Goal: Task Accomplishment & Management: Complete application form

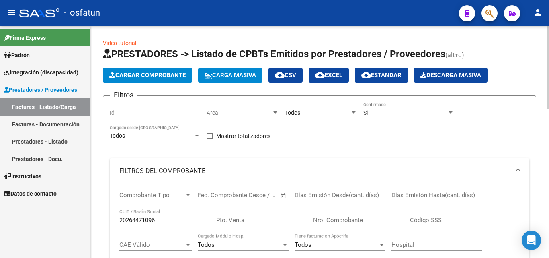
scroll to position [40, 0]
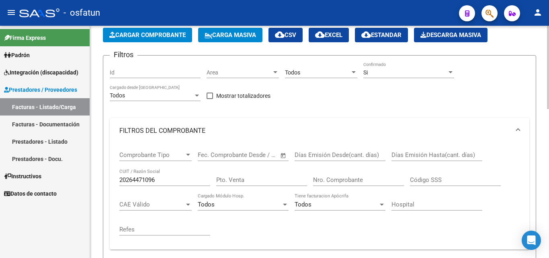
click at [173, 182] on input "20264471096" at bounding box center [164, 179] width 91 height 7
type input "20264471096"
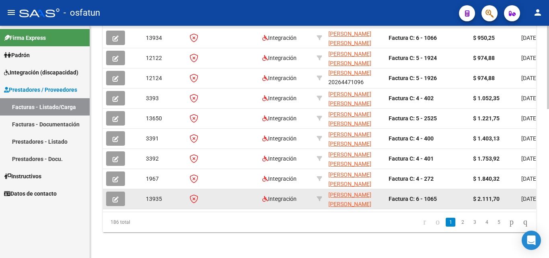
scroll to position [10, 0]
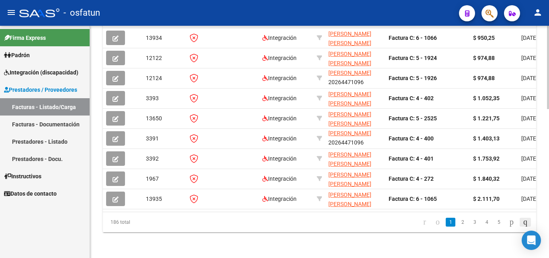
click at [526, 220] on icon "go to last page" at bounding box center [525, 222] width 6 height 10
click at [491, 219] on div "186 total 15 16 17 18 19" at bounding box center [319, 222] width 433 height 20
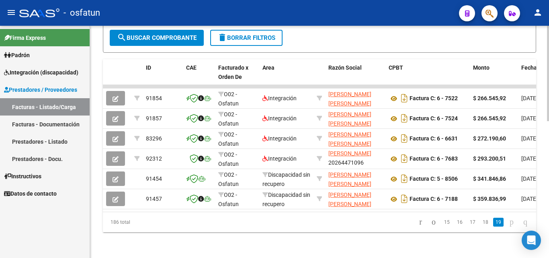
scroll to position [333, 0]
click at [480, 217] on link "18" at bounding box center [485, 221] width 10 height 9
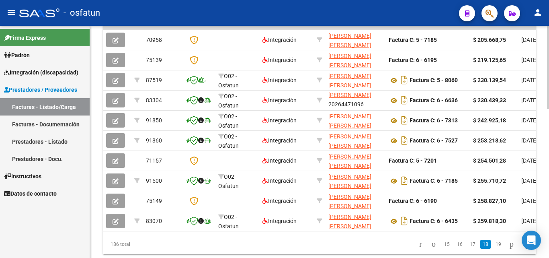
scroll to position [373, 0]
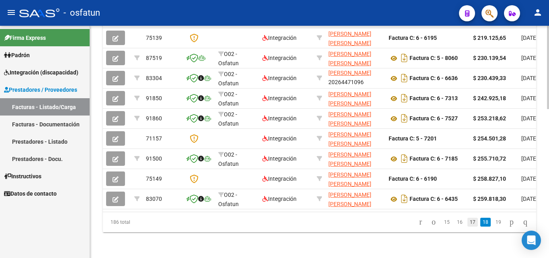
click at [467, 221] on link "17" at bounding box center [472, 221] width 10 height 9
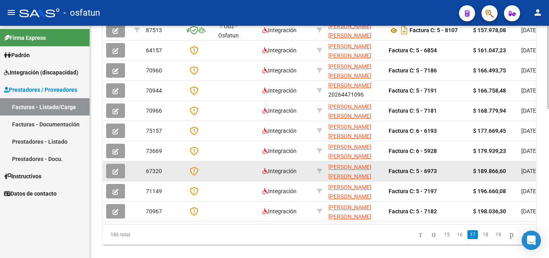
scroll to position [413, 0]
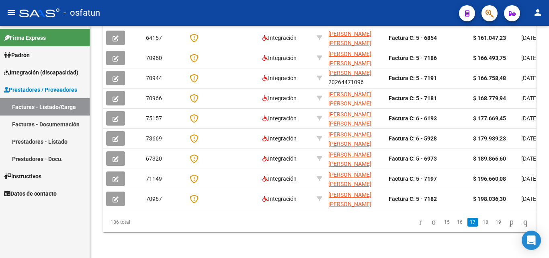
click at [455, 223] on link "16" at bounding box center [460, 221] width 10 height 9
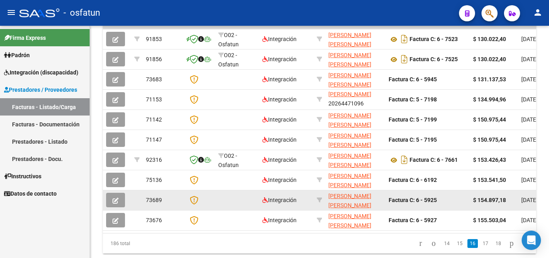
scroll to position [373, 0]
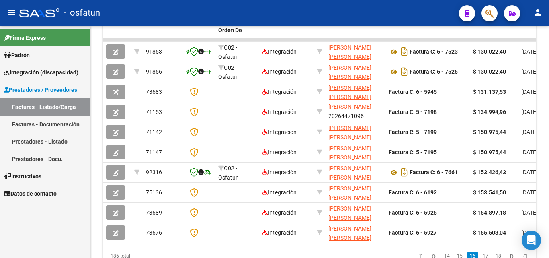
click at [59, 90] on span "Prestadores / Proveedores" at bounding box center [40, 89] width 73 height 9
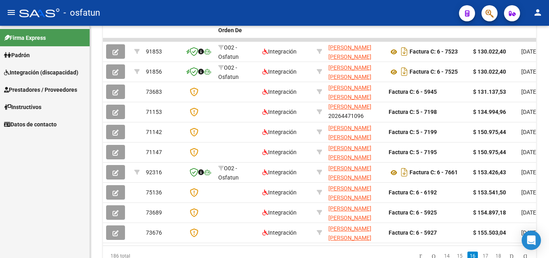
click at [51, 109] on link "Facturas - Listado/Carga" at bounding box center [45, 106] width 90 height 17
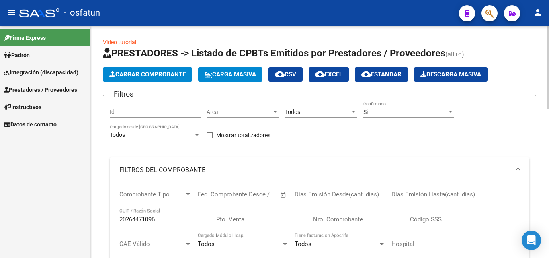
scroll to position [0, 0]
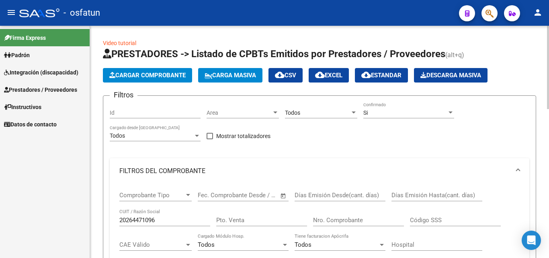
click at [167, 87] on app-list-header "PRESTADORES -> Listado de CPBTs Emitidos por Prestadores / Proveedores (alt+q) …" at bounding box center [319, 213] width 433 height 332
click at [168, 80] on button "Cargar Comprobante" at bounding box center [147, 75] width 89 height 14
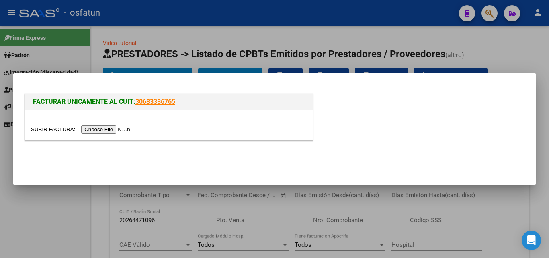
click at [111, 131] on input "file" at bounding box center [82, 129] width 102 height 8
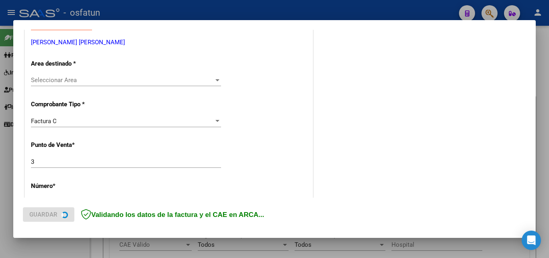
scroll to position [161, 0]
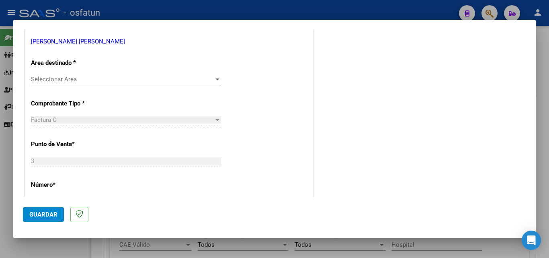
click at [118, 79] on span "Seleccionar Area" at bounding box center [122, 79] width 183 height 7
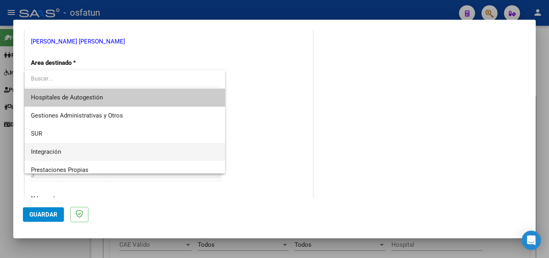
click at [89, 153] on span "Integración" at bounding box center [125, 152] width 188 height 18
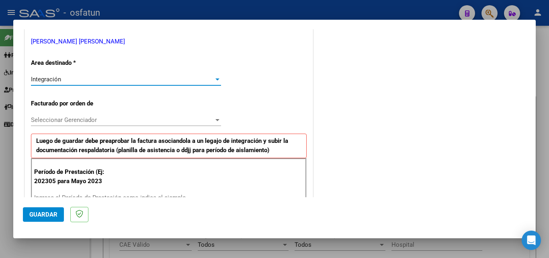
click at [79, 120] on span "Seleccionar Gerenciador" at bounding box center [122, 119] width 183 height 7
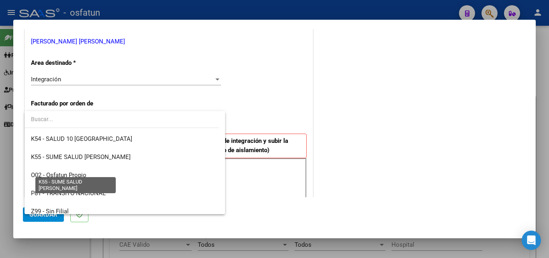
scroll to position [422, 0]
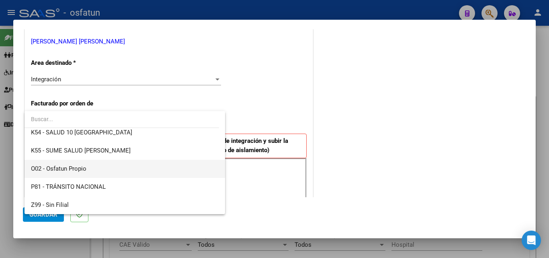
click at [99, 167] on span "O02 - Osfatun Propio" at bounding box center [125, 169] width 188 height 18
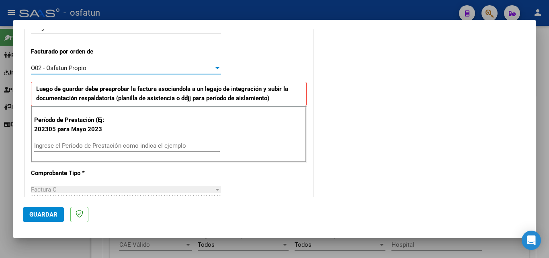
scroll to position [241, 0]
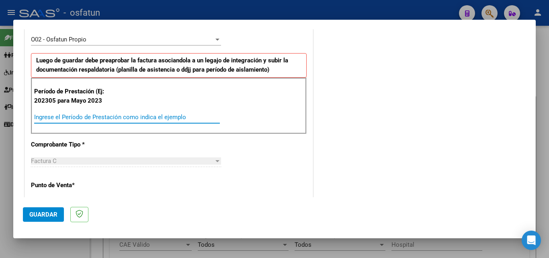
click at [78, 119] on input "Ingrese el Período de Prestación como indica el ejemplo" at bounding box center [127, 116] width 186 height 7
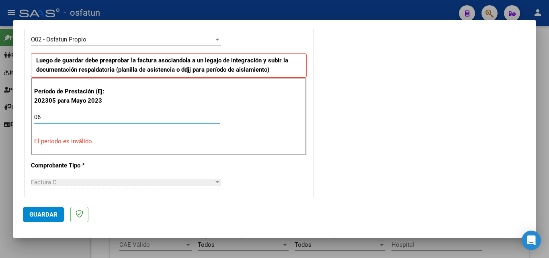
type input "0"
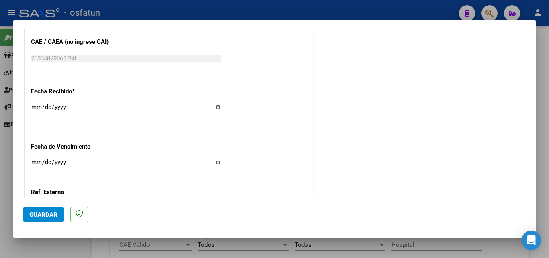
scroll to position [563, 0]
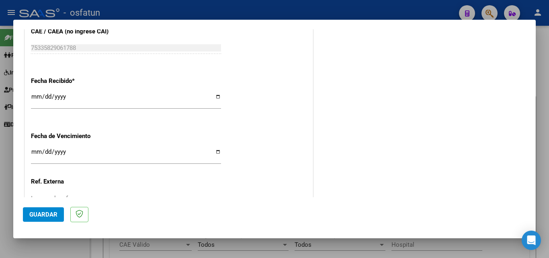
type input "202506"
click at [37, 150] on input "Ingresar la fecha" at bounding box center [126, 154] width 190 height 13
type input "[DATE]"
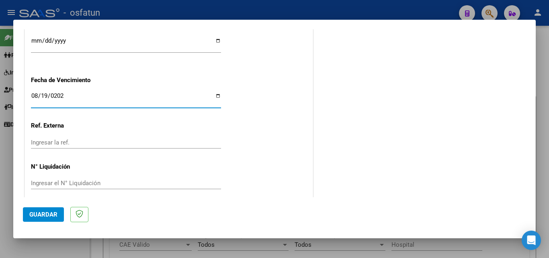
scroll to position [626, 0]
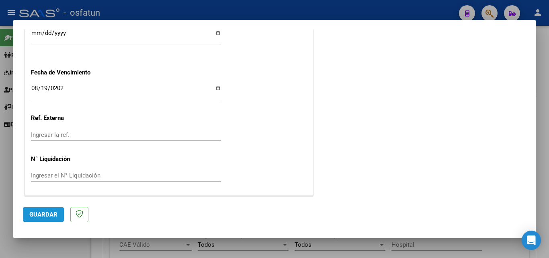
click at [45, 213] on span "Guardar" at bounding box center [43, 214] width 28 height 7
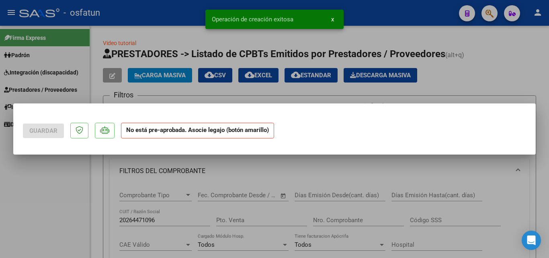
scroll to position [0, 0]
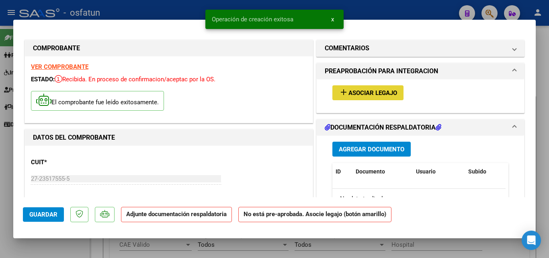
click at [373, 91] on span "Asociar Legajo" at bounding box center [372, 92] width 49 height 7
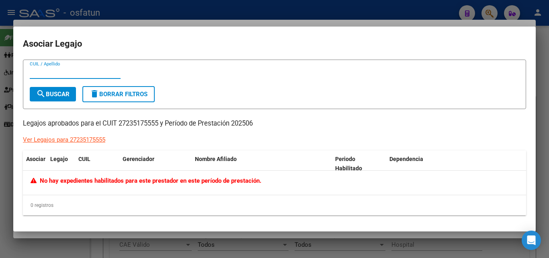
click at [543, 33] on div at bounding box center [274, 129] width 549 height 258
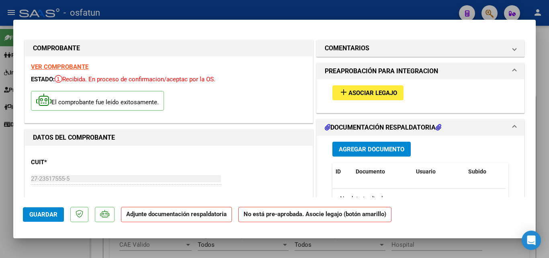
click at [542, 76] on div at bounding box center [274, 129] width 549 height 258
type input "$ 0,00"
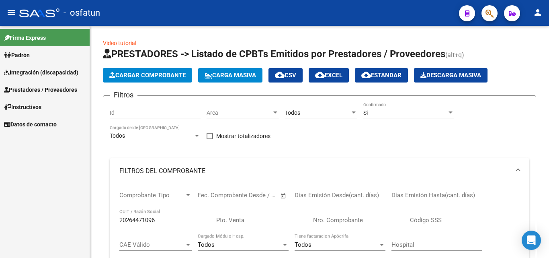
click at [30, 57] on span "Padrón" at bounding box center [17, 55] width 26 height 9
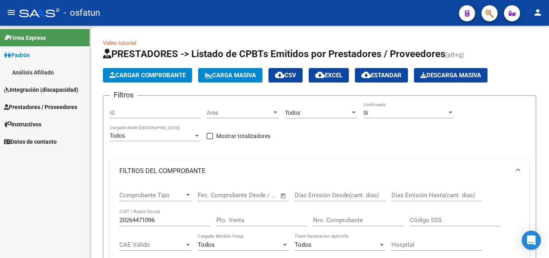
click at [41, 93] on span "Integración (discapacidad)" at bounding box center [41, 89] width 74 height 9
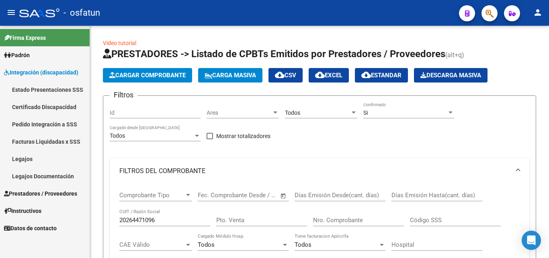
click at [51, 159] on link "Legajos" at bounding box center [45, 158] width 90 height 17
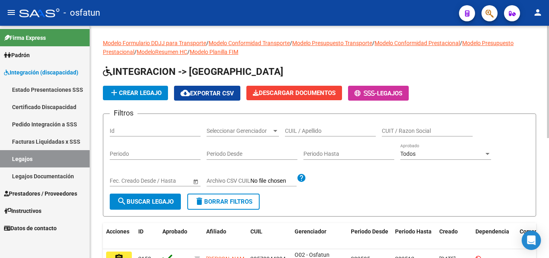
click at [328, 129] on input "CUIL / Apellido" at bounding box center [330, 130] width 91 height 7
paste input "20568311915"
type input "20568311915"
click at [147, 200] on span "search Buscar Legajo" at bounding box center [145, 201] width 57 height 7
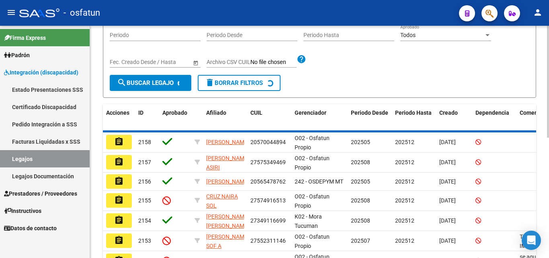
scroll to position [87, 0]
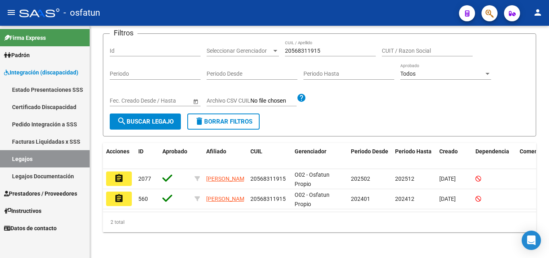
click at [41, 73] on span "Integración (discapacidad)" at bounding box center [41, 72] width 74 height 9
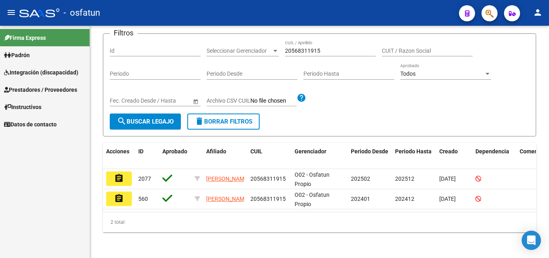
click at [46, 88] on span "Prestadores / Proveedores" at bounding box center [40, 89] width 73 height 9
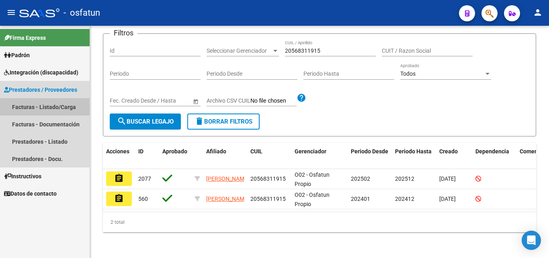
click at [43, 109] on link "Facturas - Listado/Carga" at bounding box center [45, 106] width 90 height 17
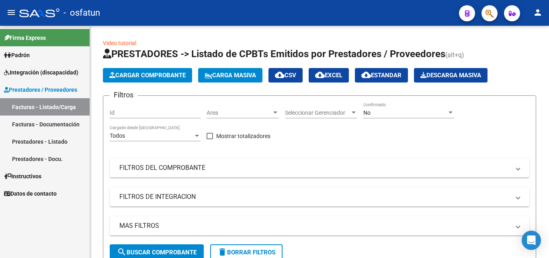
click at [44, 101] on link "Facturas - Listado/Carga" at bounding box center [45, 106] width 90 height 17
click at [320, 115] on span "Seleccionar Gerenciador" at bounding box center [317, 112] width 65 height 7
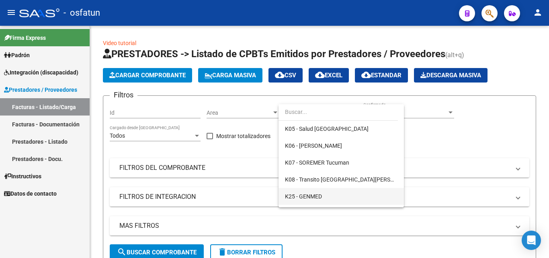
scroll to position [362, 0]
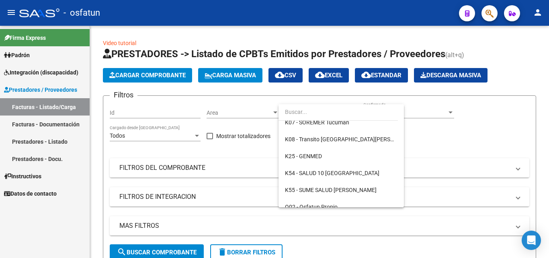
click at [415, 143] on div at bounding box center [274, 129] width 549 height 258
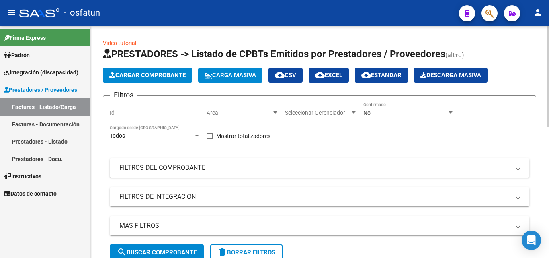
click at [317, 115] on span "Seleccionar Gerenciador" at bounding box center [317, 112] width 65 height 7
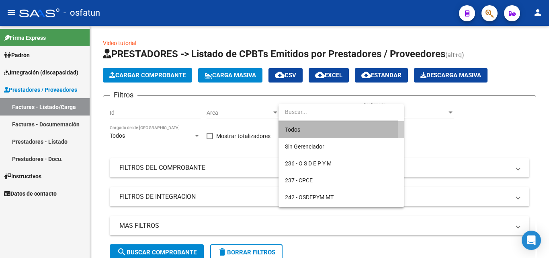
click at [307, 131] on span "Todos" at bounding box center [341, 129] width 113 height 17
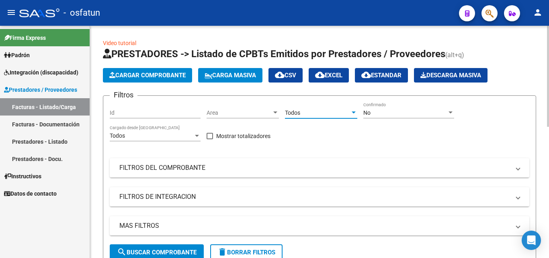
click at [385, 113] on div "No" at bounding box center [405, 112] width 84 height 7
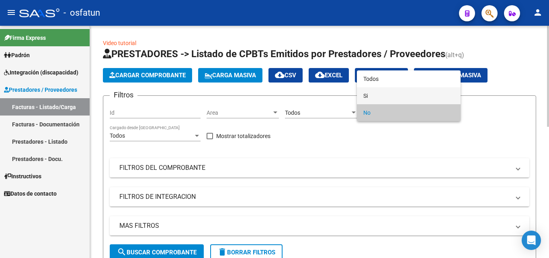
click at [373, 97] on span "Si" at bounding box center [408, 95] width 91 height 17
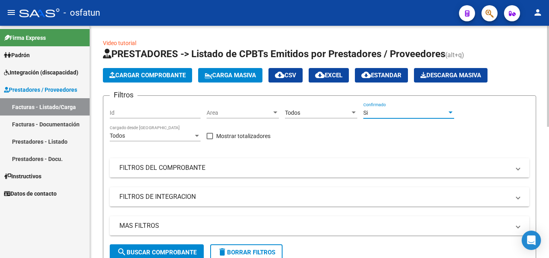
click at [154, 174] on mat-expansion-panel-header "FILTROS DEL COMPROBANTE" at bounding box center [320, 167] width 420 height 19
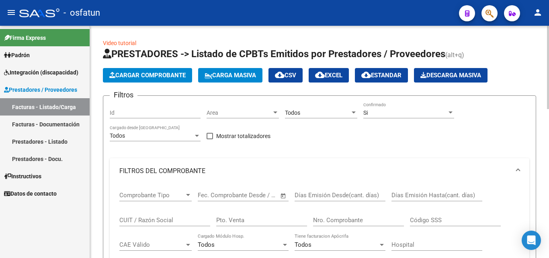
click at [150, 219] on input "CUIT / Razón Social" at bounding box center [164, 219] width 91 height 7
paste input "20568311915"
type input "2"
click at [146, 220] on input "CUIT / Razón Social" at bounding box center [164, 219] width 91 height 7
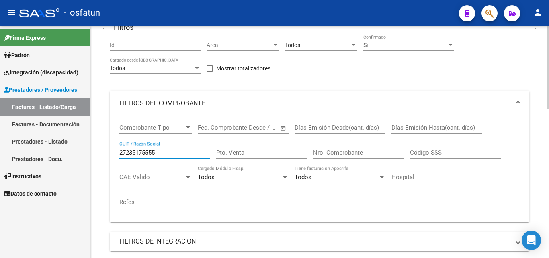
scroll to position [161, 0]
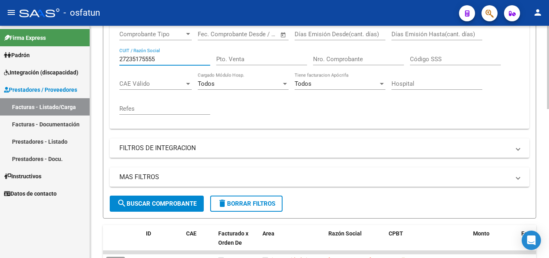
type input "27235175555"
click at [177, 205] on span "search Buscar Comprobante" at bounding box center [157, 203] width 80 height 7
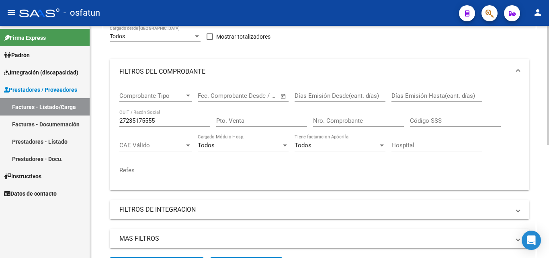
scroll to position [0, 0]
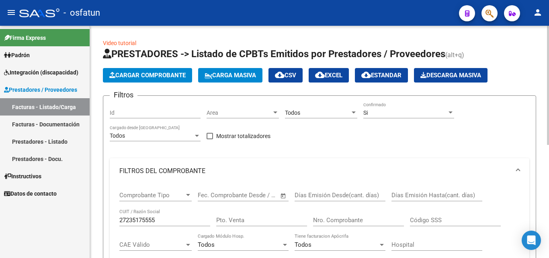
click at [164, 71] on button "Cargar Comprobante" at bounding box center [147, 75] width 89 height 14
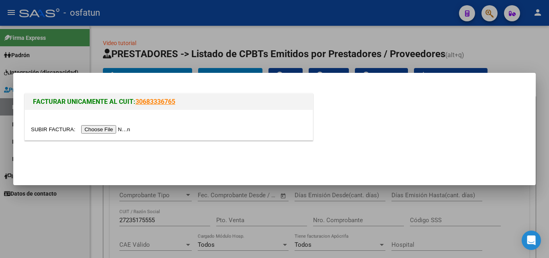
click at [114, 132] on input "file" at bounding box center [82, 129] width 102 height 8
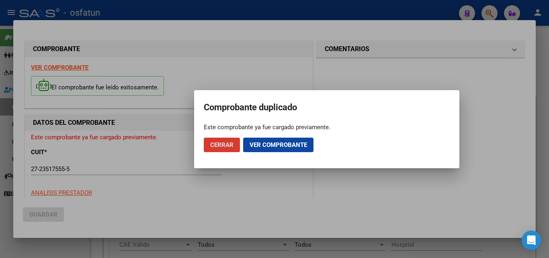
click at [262, 146] on span "Ver comprobante" at bounding box center [278, 144] width 57 height 7
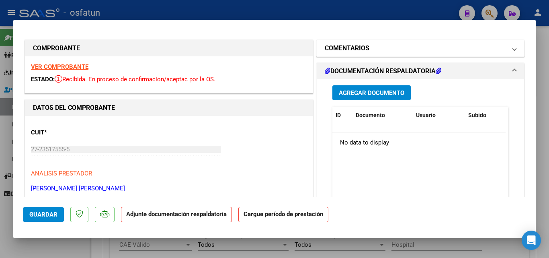
click at [370, 49] on mat-panel-title "COMENTARIOS" at bounding box center [416, 48] width 182 height 10
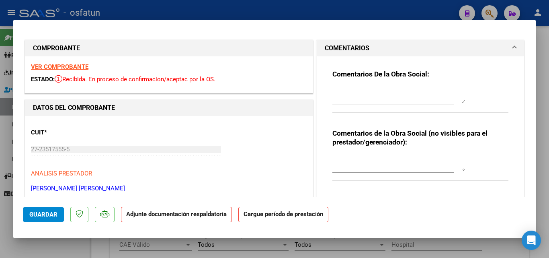
click at [369, 51] on mat-panel-title "COMENTARIOS" at bounding box center [416, 48] width 182 height 10
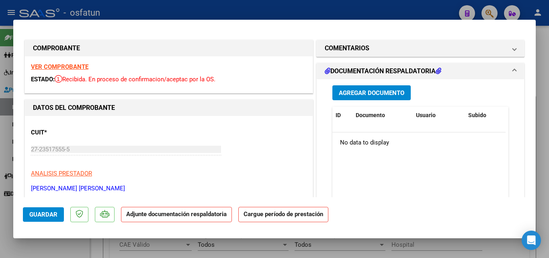
click at [369, 96] on span "Agregar Documento" at bounding box center [372, 92] width 66 height 7
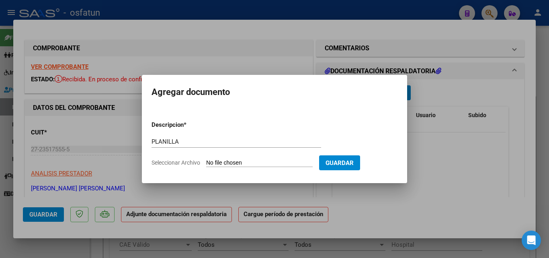
click at [266, 163] on input "Seleccionar Archivo" at bounding box center [259, 163] width 107 height 8
click at [218, 142] on input "PLANILLA" at bounding box center [237, 141] width 170 height 7
type input "PLANILLA JUNIO"
click at [233, 160] on input "Seleccionar Archivo" at bounding box center [259, 163] width 107 height 8
type input "C:\fakepath\PLANILLA JUNIO.jpg"
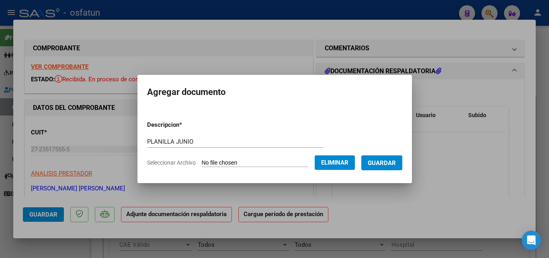
click at [393, 162] on span "Guardar" at bounding box center [382, 162] width 28 height 7
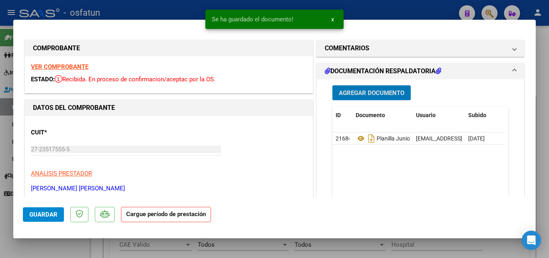
click at [375, 94] on span "Agregar Documento" at bounding box center [372, 92] width 66 height 7
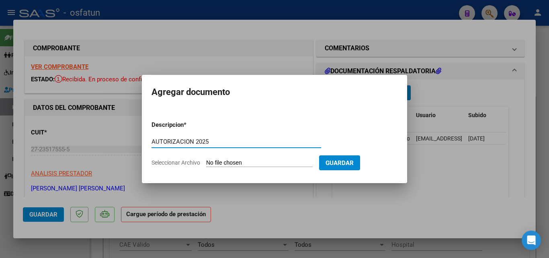
type input "AUTORIZACION 2025"
click at [262, 162] on input "Seleccionar Archivo" at bounding box center [259, 163] width 107 height 8
type input "C:\fakepath\CamScanner [DATE] 23.49.jpg"
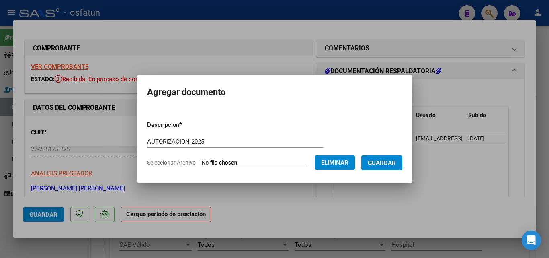
click at [392, 166] on button "Guardar" at bounding box center [381, 162] width 41 height 15
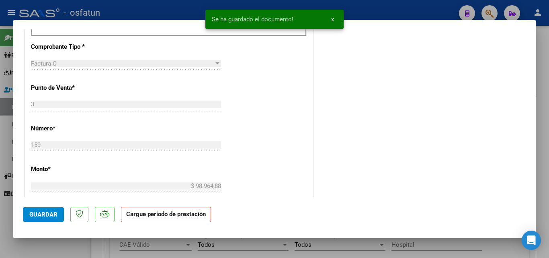
scroll to position [322, 0]
click at [158, 219] on strong "Cargue período de prestación" at bounding box center [166, 215] width 90 height 16
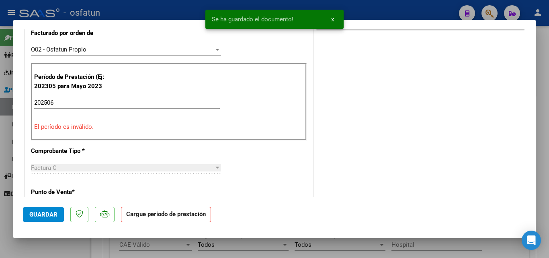
scroll to position [201, 0]
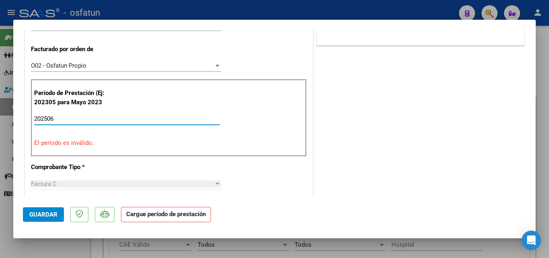
click at [83, 121] on input "202506" at bounding box center [127, 118] width 186 height 7
type input "202506"
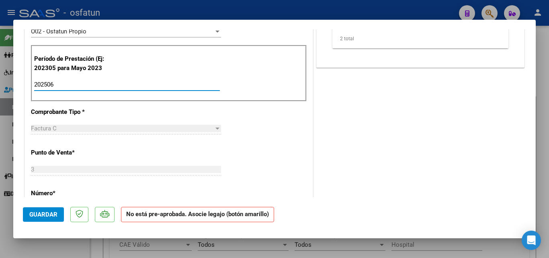
scroll to position [322, 0]
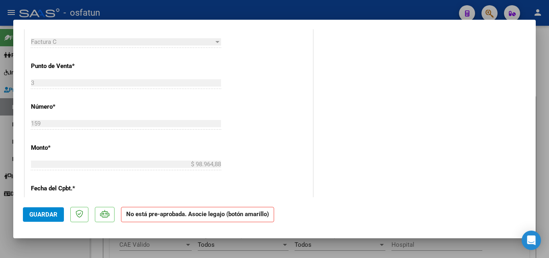
click at [164, 214] on strong "No está pre-aprobada. Asocie legajo (botón amarillo)" at bounding box center [197, 215] width 153 height 16
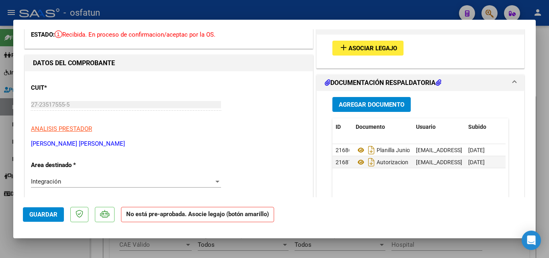
scroll to position [0, 0]
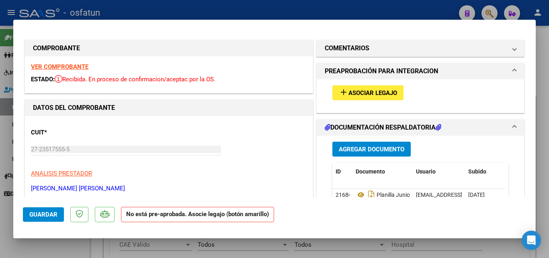
click at [357, 94] on span "Asociar Legajo" at bounding box center [372, 92] width 49 height 7
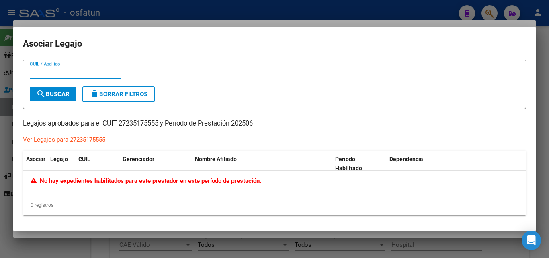
click at [72, 141] on div "Ver Legajos para 27235175555" at bounding box center [64, 139] width 82 height 9
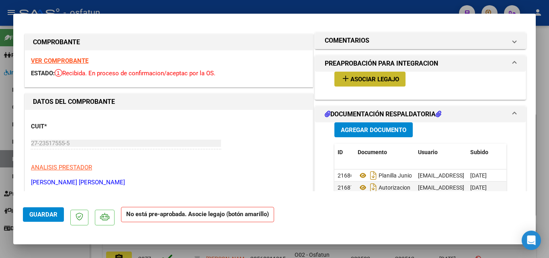
click at [369, 79] on span "Asociar Legajo" at bounding box center [374, 79] width 49 height 7
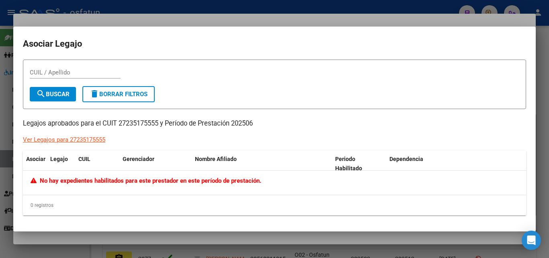
click at [540, 76] on div at bounding box center [274, 129] width 549 height 258
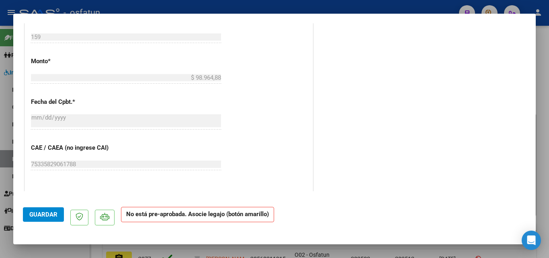
scroll to position [588, 0]
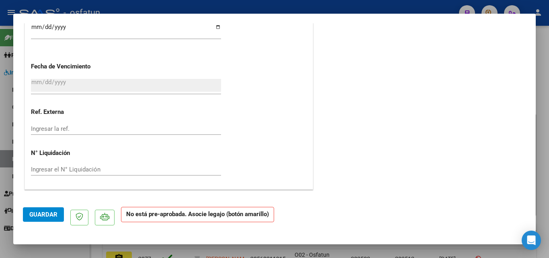
click at [37, 213] on span "Guardar" at bounding box center [43, 214] width 28 height 7
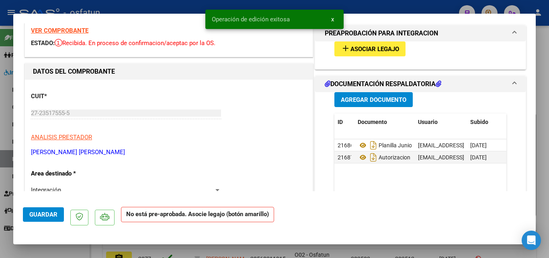
scroll to position [0, 0]
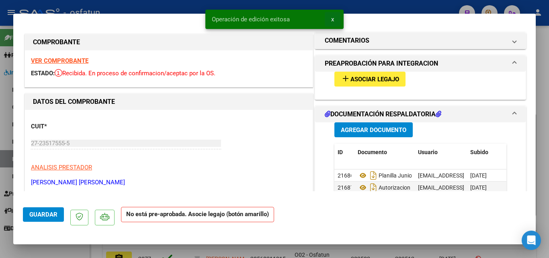
click at [334, 18] on span "x" at bounding box center [332, 19] width 3 height 7
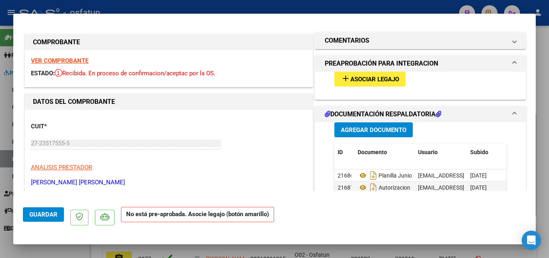
click at [539, 63] on div at bounding box center [274, 129] width 549 height 258
type input "$ 0,00"
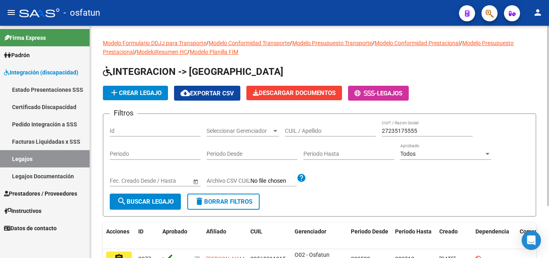
click at [143, 94] on span "add Crear Legajo" at bounding box center [135, 92] width 52 height 7
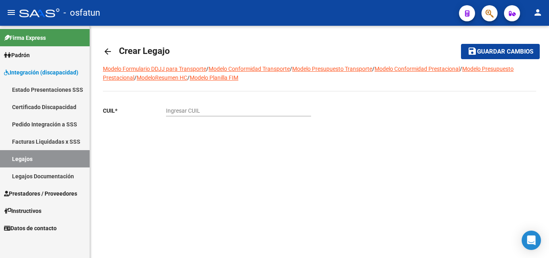
click at [45, 192] on span "Prestadores / Proveedores" at bounding box center [40, 193] width 73 height 9
click at [49, 192] on span "Prestadores / Proveedores" at bounding box center [40, 193] width 73 height 9
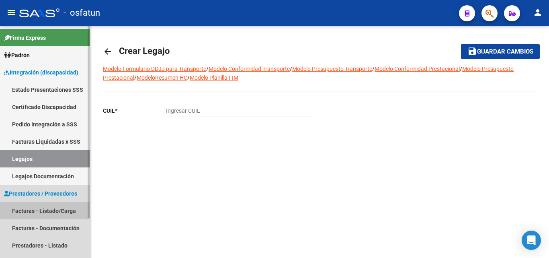
click at [47, 211] on link "Facturas - Listado/Carga" at bounding box center [45, 210] width 90 height 17
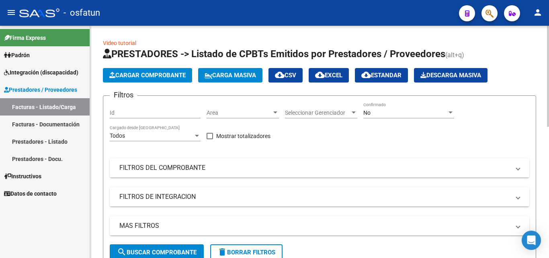
scroll to position [40, 0]
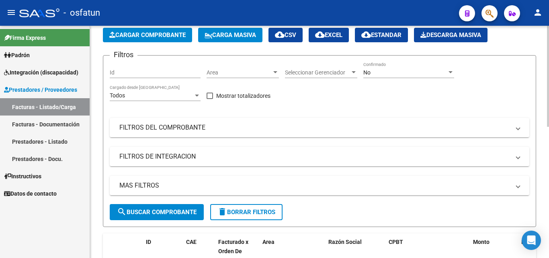
click at [172, 40] on button "Cargar Comprobante" at bounding box center [147, 35] width 89 height 14
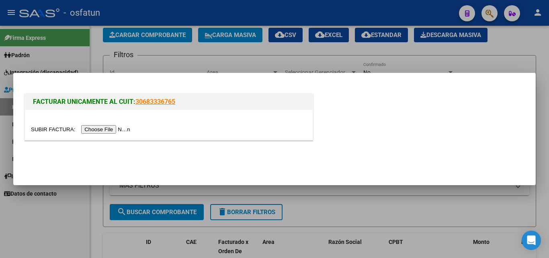
click at [105, 129] on input "file" at bounding box center [82, 129] width 102 height 8
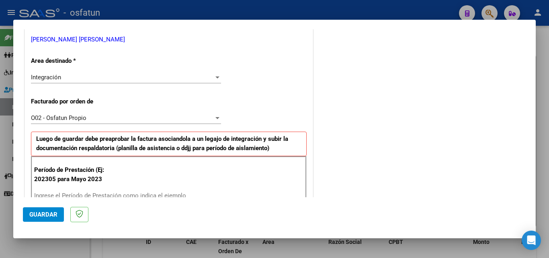
scroll to position [241, 0]
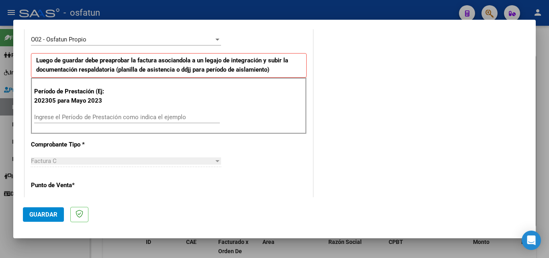
click at [78, 115] on input "Ingrese el Período de Prestación como indica el ejemplo" at bounding box center [127, 116] width 186 height 7
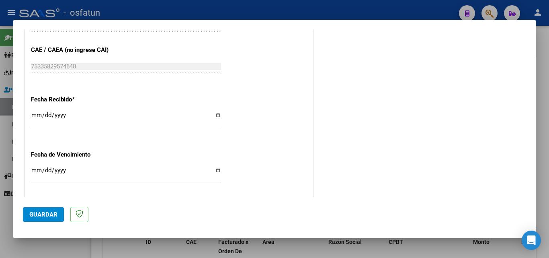
scroll to position [626, 0]
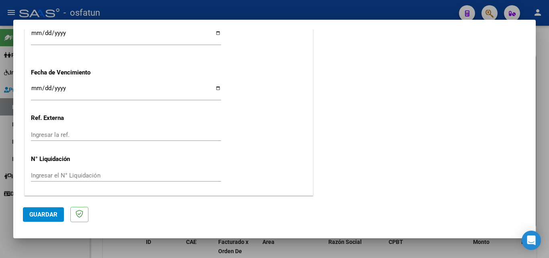
type input "202507"
click at [35, 89] on input "Ingresar la fecha" at bounding box center [126, 91] width 190 height 13
type input "[DATE]"
click at [51, 215] on span "Guardar" at bounding box center [43, 214] width 28 height 7
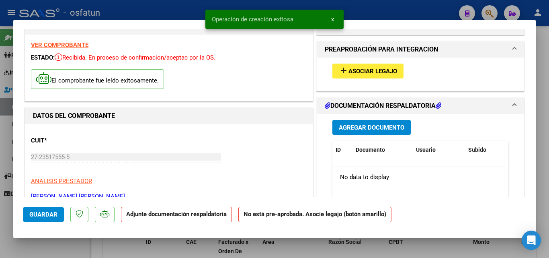
scroll to position [40, 0]
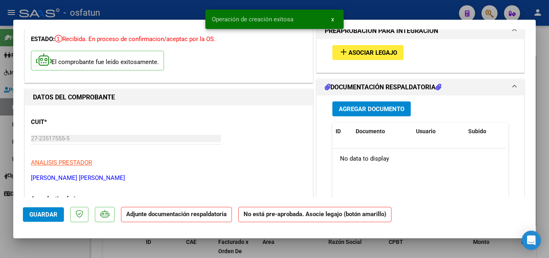
click at [367, 111] on span "Agregar Documento" at bounding box center [372, 108] width 66 height 7
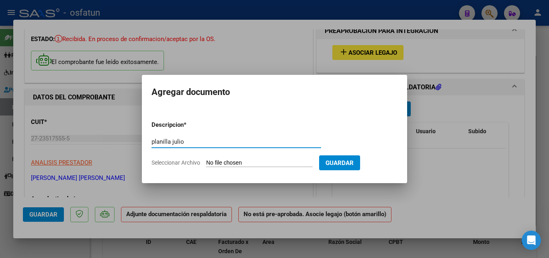
type input "planilla julio"
click at [237, 161] on input "Seleccionar Archivo" at bounding box center [259, 163] width 107 height 8
type input "C:\fakepath\PLANILLA JULIO.jpg"
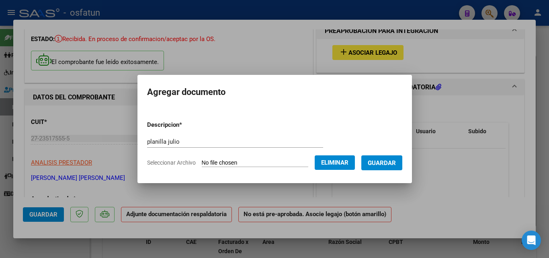
click at [384, 168] on button "Guardar" at bounding box center [381, 162] width 41 height 15
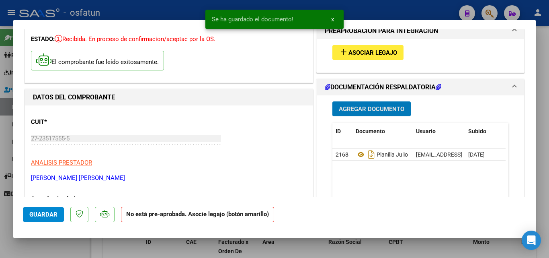
click at [375, 113] on button "Agregar Documento" at bounding box center [371, 108] width 78 height 15
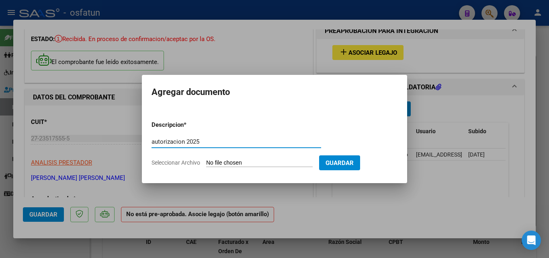
type input "autorizacion 2025"
click at [271, 165] on input "Seleccionar Archivo" at bounding box center [259, 163] width 107 height 8
type input "C:\fakepath\CamScanner [DATE] 23.49.jpg"
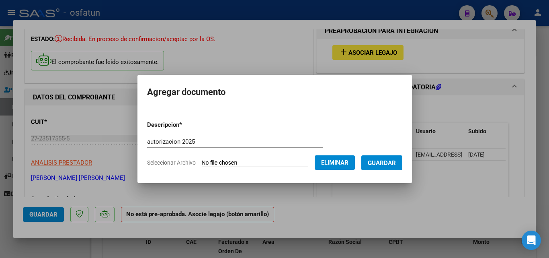
click at [385, 162] on span "Guardar" at bounding box center [382, 162] width 28 height 7
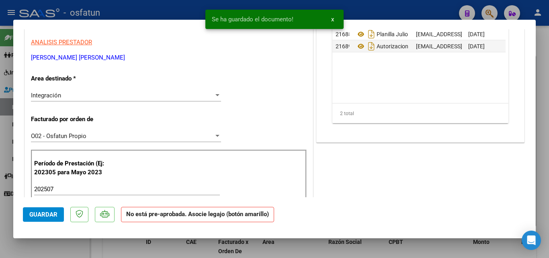
scroll to position [161, 0]
click at [40, 215] on span "Guardar" at bounding box center [43, 214] width 28 height 7
click at [549, 58] on div at bounding box center [274, 129] width 549 height 258
type input "$ 0,00"
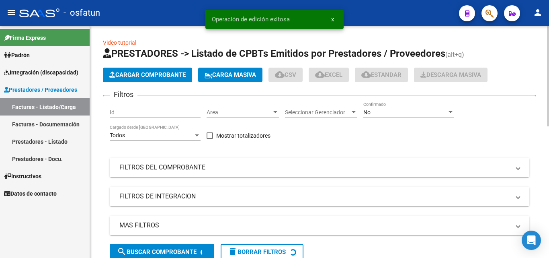
scroll to position [0, 0]
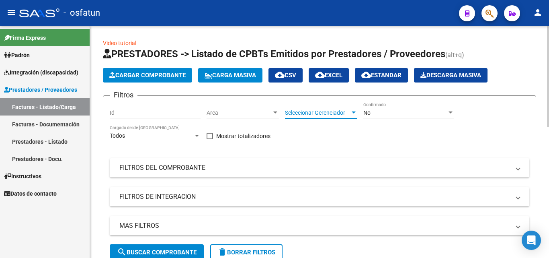
click at [300, 113] on span "Seleccionar Gerenciador" at bounding box center [317, 112] width 65 height 7
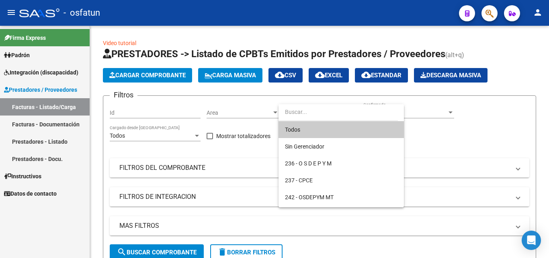
click at [168, 170] on div at bounding box center [274, 129] width 549 height 258
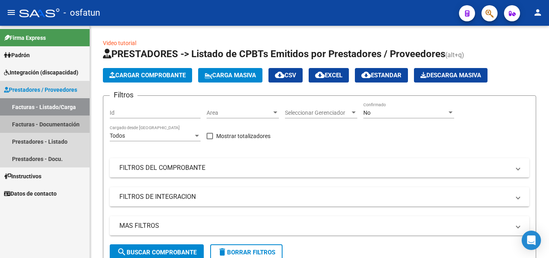
click at [42, 125] on link "Facturas - Documentación" at bounding box center [45, 123] width 90 height 17
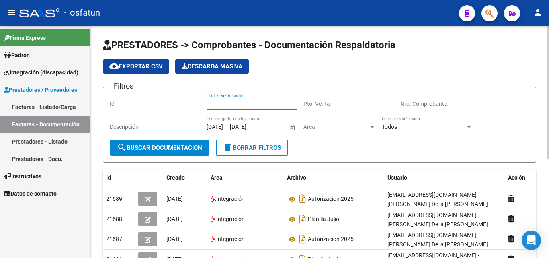
click at [250, 104] on input "CUIT / Razón Social" at bounding box center [252, 103] width 91 height 7
paste input "20264471096"
type input "20264471096"
click at [173, 149] on span "search Buscar Documentacion" at bounding box center [159, 147] width 85 height 7
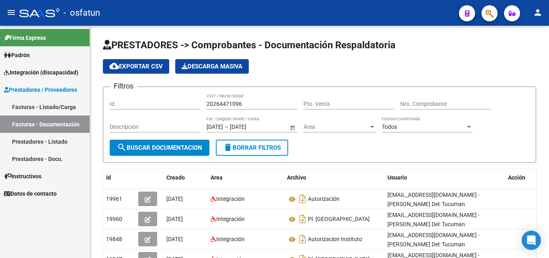
click at [47, 108] on link "Facturas - Listado/Carga" at bounding box center [45, 106] width 90 height 17
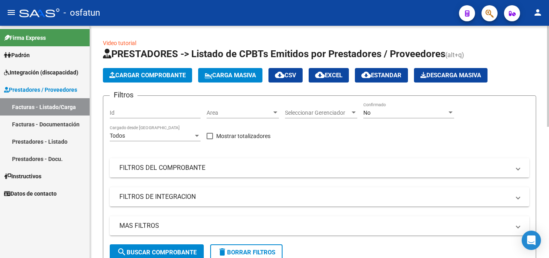
click at [195, 166] on mat-panel-title "FILTROS DEL COMPROBANTE" at bounding box center [314, 167] width 391 height 9
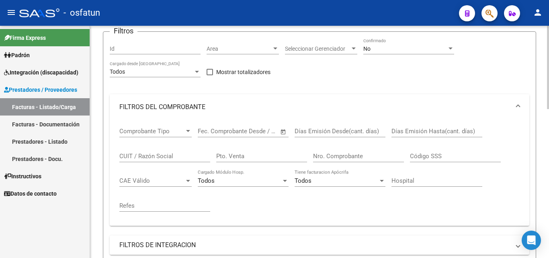
scroll to position [80, 0]
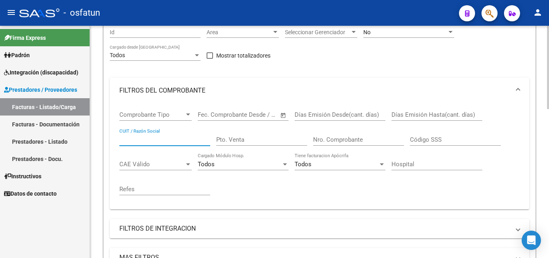
click at [170, 139] on input "CUIT / Razón Social" at bounding box center [164, 139] width 91 height 7
paste input "20264471096"
type input "20264471096"
click at [155, 164] on span "CAE Válido" at bounding box center [151, 163] width 65 height 7
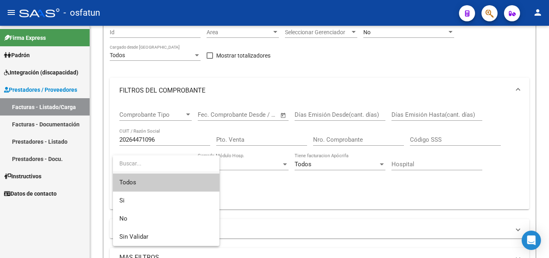
click at [240, 166] on div at bounding box center [274, 129] width 549 height 258
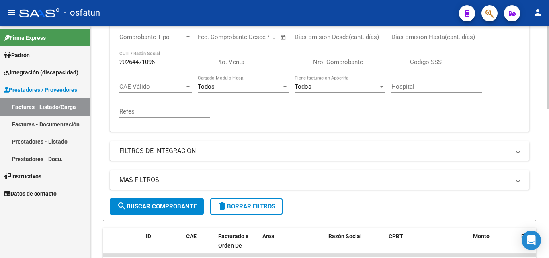
scroll to position [161, 0]
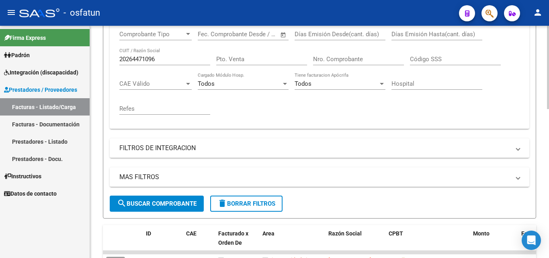
click at [169, 204] on span "search Buscar Comprobante" at bounding box center [157, 203] width 80 height 7
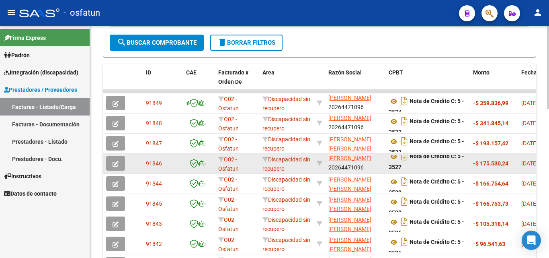
scroll to position [5, 0]
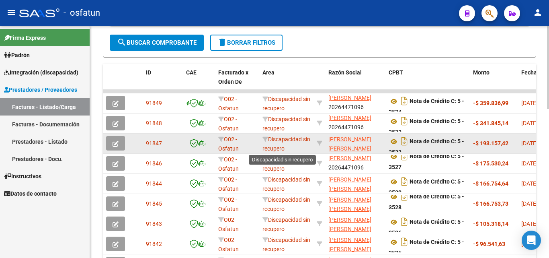
click at [279, 150] on span "Discapacidad sin recupero" at bounding box center [286, 144] width 48 height 16
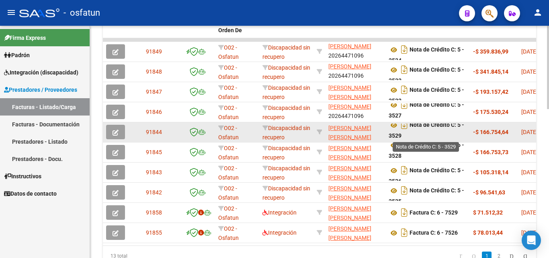
scroll to position [0, 0]
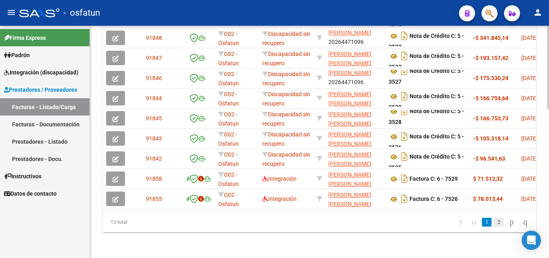
click at [494, 223] on link "2" at bounding box center [499, 221] width 10 height 9
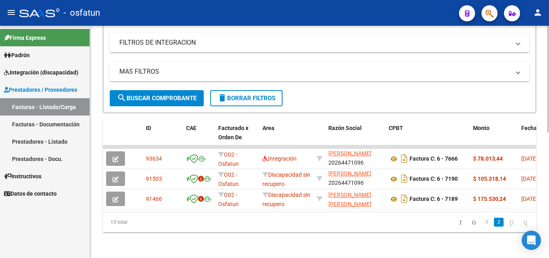
click at [508, 222] on icon "go to next page" at bounding box center [511, 222] width 6 height 10
click at [482, 224] on link "1" at bounding box center [487, 221] width 10 height 9
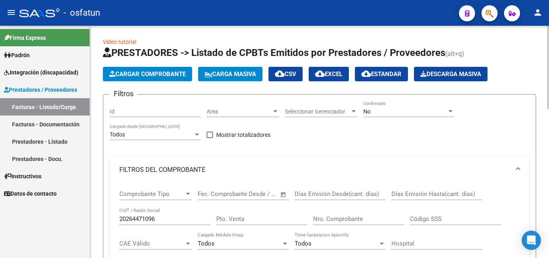
scroll to position [0, 0]
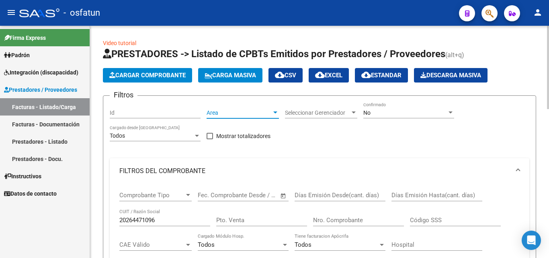
click at [221, 113] on span "Area" at bounding box center [239, 112] width 65 height 7
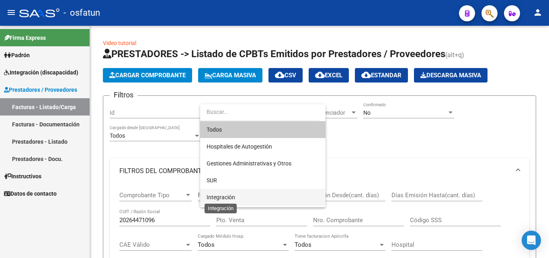
click at [231, 195] on span "Integración" at bounding box center [221, 197] width 29 height 6
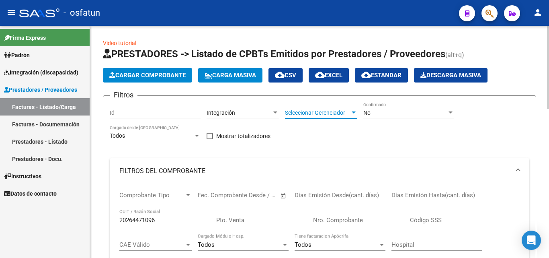
click at [325, 112] on span "Seleccionar Gerenciador" at bounding box center [317, 112] width 65 height 7
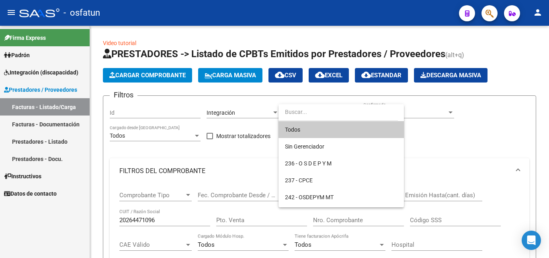
click at [317, 129] on span "Todos" at bounding box center [341, 129] width 113 height 17
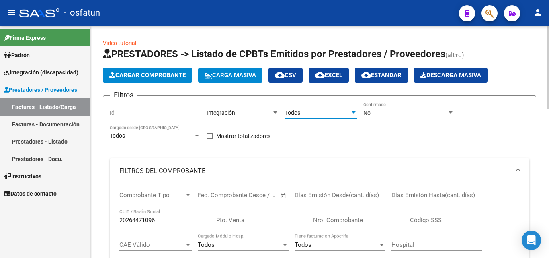
scroll to position [40, 0]
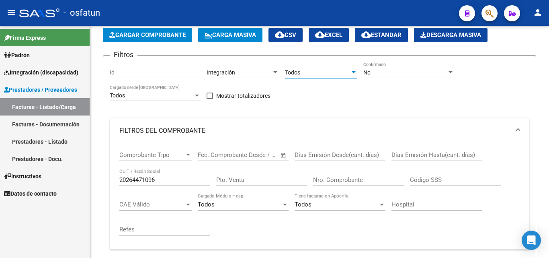
drag, startPoint x: 51, startPoint y: 88, endPoint x: 76, endPoint y: 94, distance: 26.4
click at [51, 87] on span "Prestadores / Proveedores" at bounding box center [40, 89] width 73 height 9
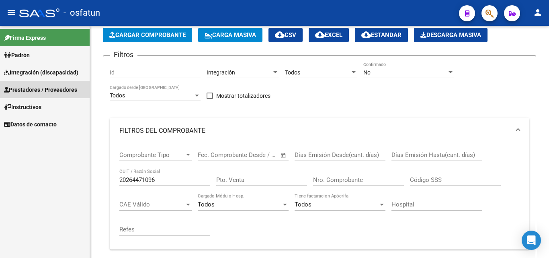
click at [64, 89] on span "Prestadores / Proveedores" at bounding box center [40, 89] width 73 height 9
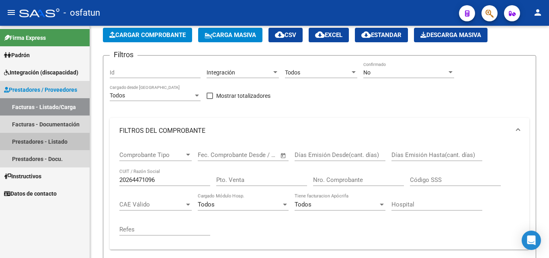
click at [29, 142] on link "Prestadores - Listado" at bounding box center [45, 141] width 90 height 17
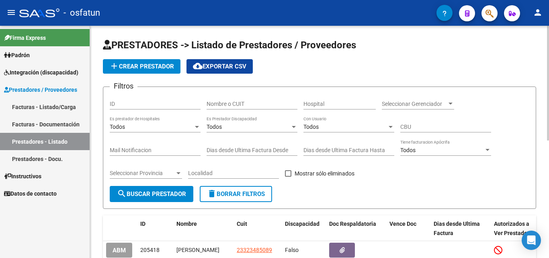
click at [235, 101] on input "Nombre o CUIT" at bounding box center [252, 103] width 91 height 7
type input "[PERSON_NAME]"
click at [170, 197] on span "search Buscar Prestador" at bounding box center [151, 193] width 69 height 7
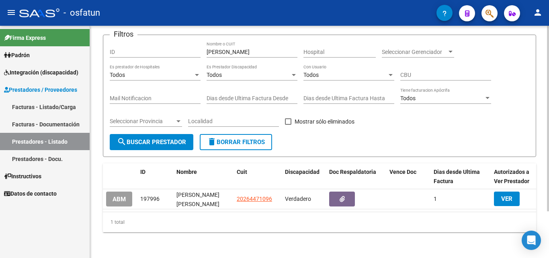
scroll to position [58, 0]
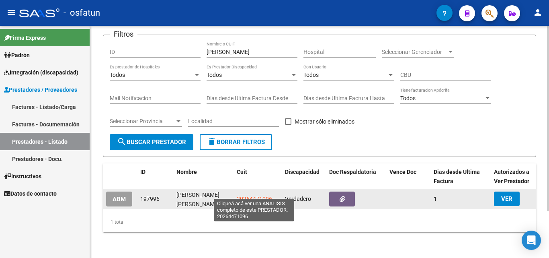
click at [252, 195] on span "20264471096" at bounding box center [254, 198] width 35 height 6
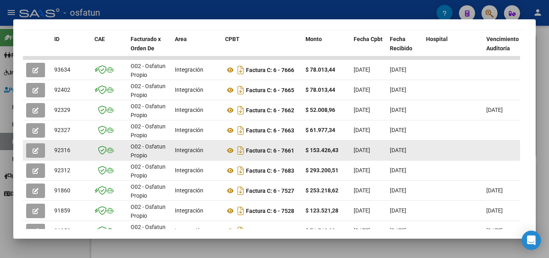
scroll to position [270, 0]
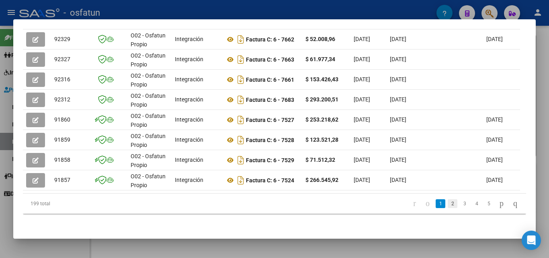
click at [448, 203] on link "2" at bounding box center [453, 203] width 10 height 9
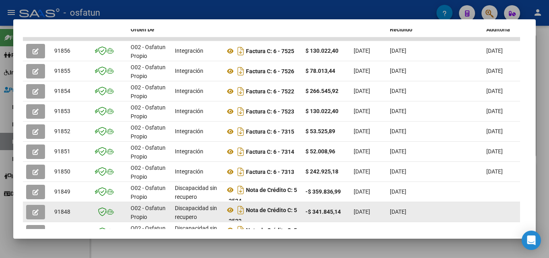
scroll to position [190, 0]
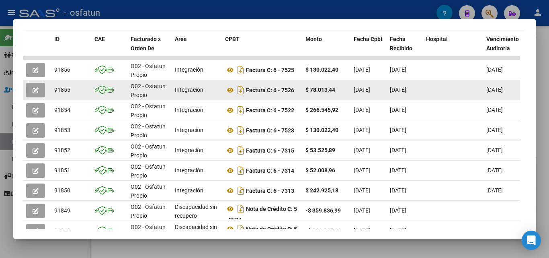
click at [35, 91] on icon "button" at bounding box center [36, 90] width 6 height 6
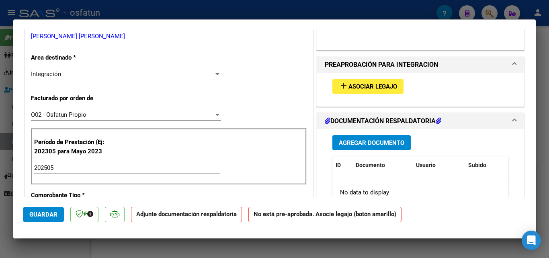
scroll to position [80, 0]
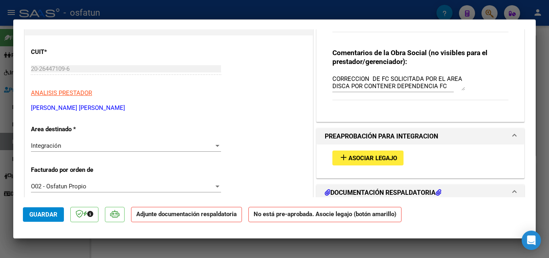
click at [361, 154] on span "add Asociar Legajo" at bounding box center [368, 157] width 58 height 7
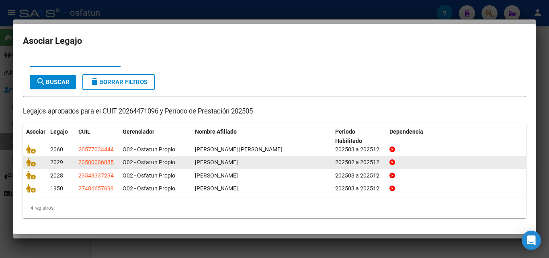
scroll to position [31, 0]
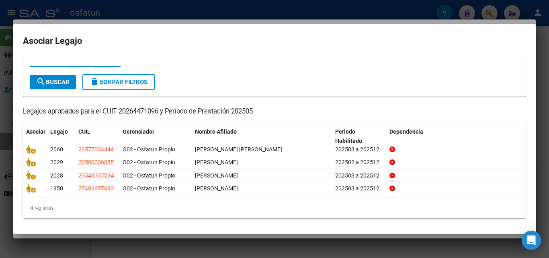
click at [537, 43] on div at bounding box center [274, 129] width 549 height 258
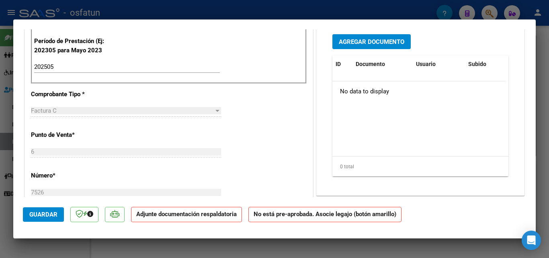
scroll to position [186, 0]
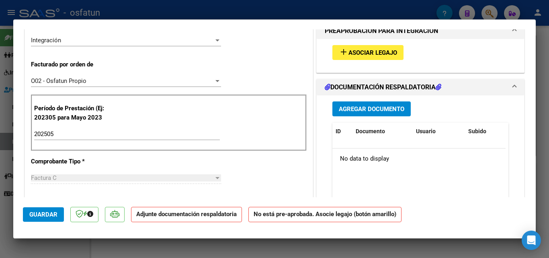
click at [539, 41] on div at bounding box center [274, 129] width 549 height 258
type input "$ 0,00"
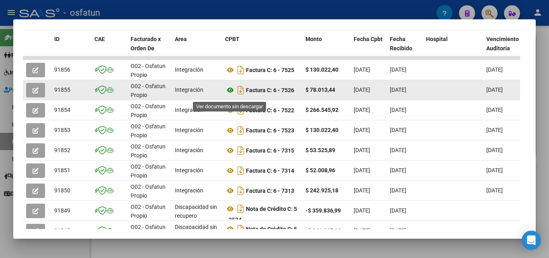
click at [231, 94] on icon at bounding box center [230, 90] width 10 height 10
click at [35, 88] on button "button" at bounding box center [35, 90] width 19 height 14
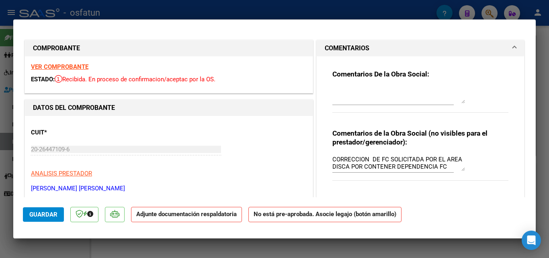
scroll to position [80, 0]
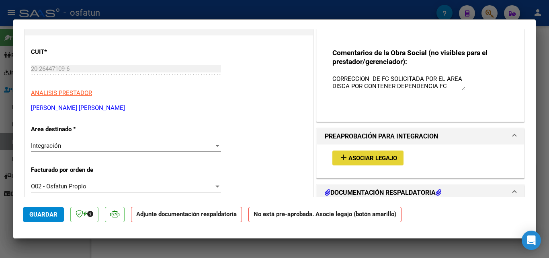
click at [380, 162] on span "Asociar Legajo" at bounding box center [372, 157] width 49 height 7
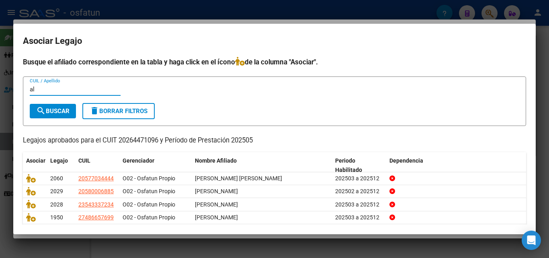
type input "a"
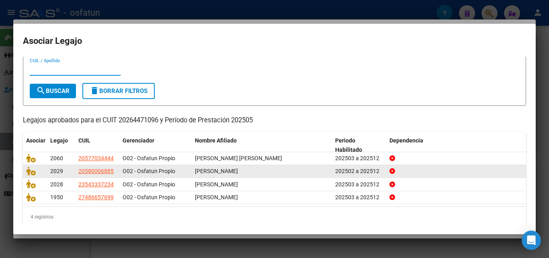
scroll to position [31, 0]
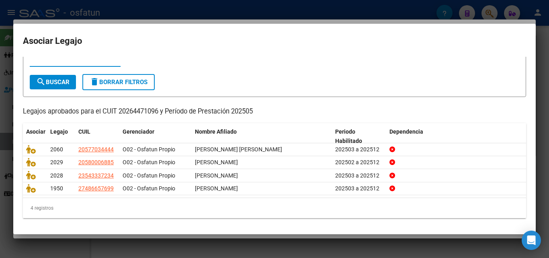
click at [542, 40] on div at bounding box center [274, 129] width 549 height 258
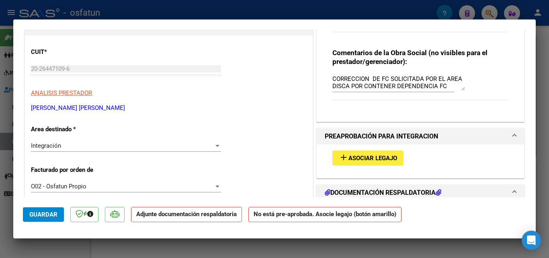
drag, startPoint x: 542, startPoint y: 45, endPoint x: 533, endPoint y: 41, distance: 9.2
click at [541, 43] on div at bounding box center [274, 129] width 549 height 258
type input "$ 0,00"
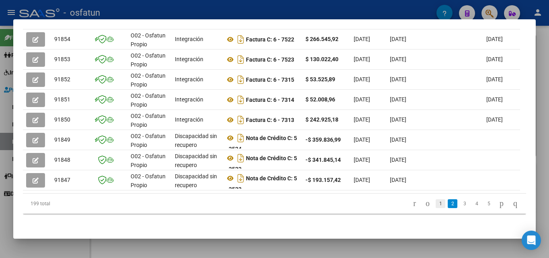
click at [436, 202] on link "1" at bounding box center [441, 203] width 10 height 9
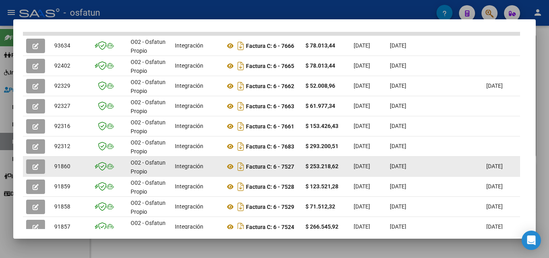
scroll to position [232, 0]
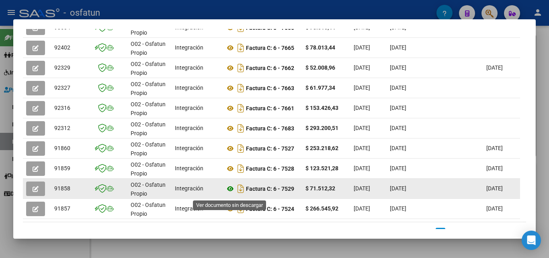
click at [231, 192] on icon at bounding box center [230, 189] width 10 height 10
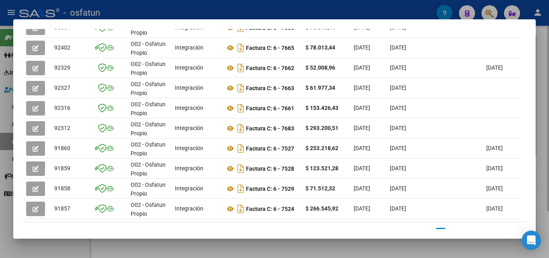
click at [539, 51] on div at bounding box center [274, 129] width 549 height 258
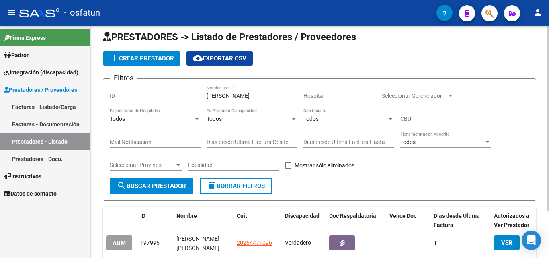
scroll to position [0, 0]
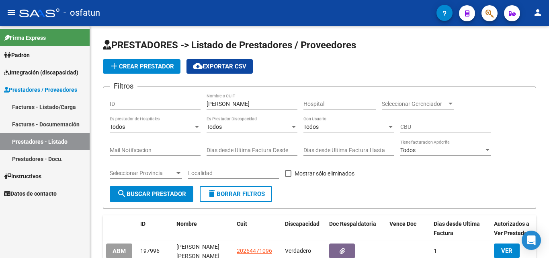
click at [48, 74] on span "Integración (discapacidad)" at bounding box center [41, 72] width 74 height 9
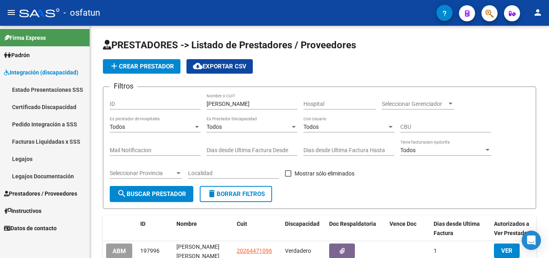
click at [35, 158] on link "Legajos" at bounding box center [45, 158] width 90 height 17
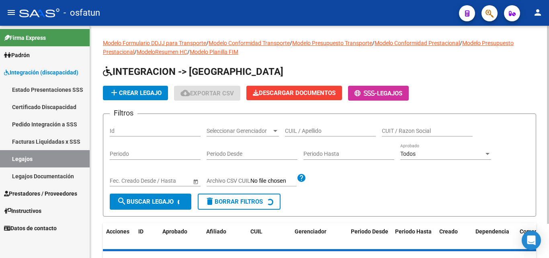
click at [148, 91] on span "add Crear Legajo" at bounding box center [135, 92] width 52 height 7
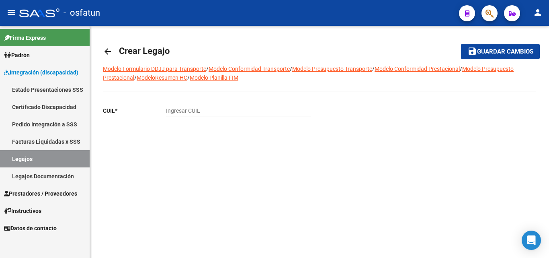
click at [216, 111] on input "Ingresar CUIL" at bounding box center [238, 110] width 145 height 7
paste input "27-58503407-5"
type input "27-58503407-5"
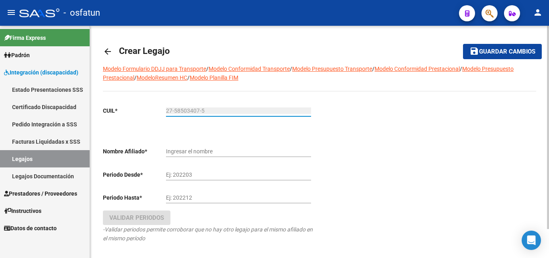
type input "[PERSON_NAME] [PERSON_NAME]"
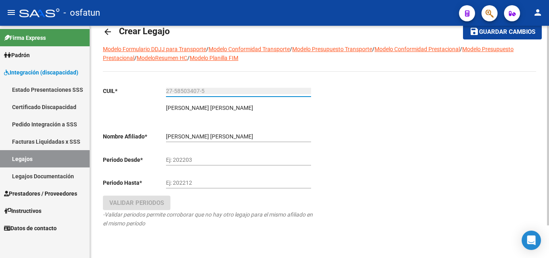
scroll to position [38, 0]
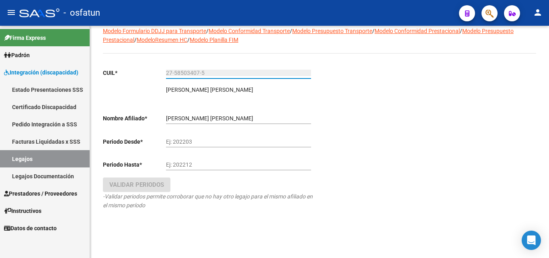
type input "27-58503407-5"
click at [34, 161] on link "Legajos" at bounding box center [45, 158] width 90 height 17
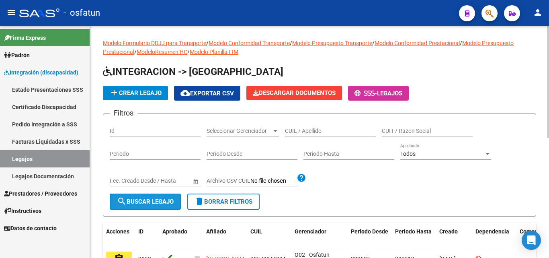
click at [145, 208] on button "search Buscar Legajo" at bounding box center [145, 201] width 71 height 16
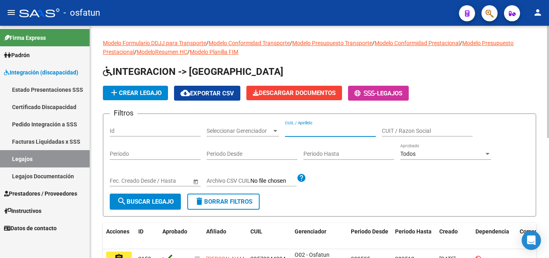
click at [339, 131] on input "CUIL / Apellido" at bounding box center [330, 130] width 91 height 7
paste input "27585034075"
type input "27585034075"
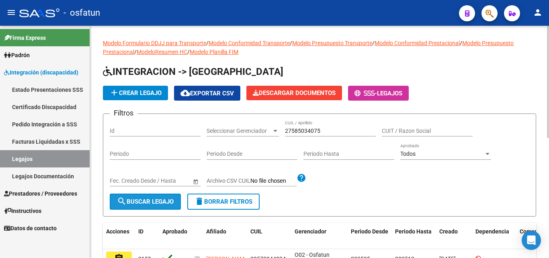
drag, startPoint x: 143, startPoint y: 198, endPoint x: 146, endPoint y: 190, distance: 8.5
click at [144, 196] on button "search Buscar Legajo" at bounding box center [145, 201] width 71 height 16
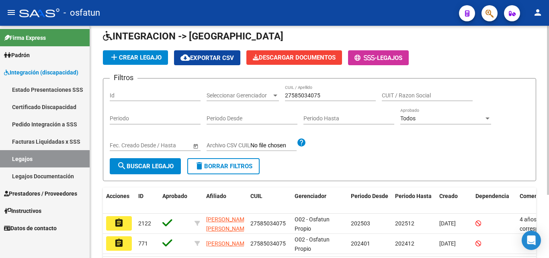
scroll to position [87, 0]
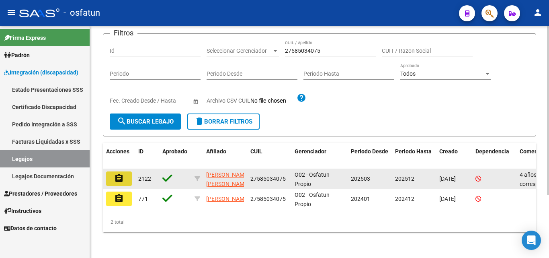
click at [123, 173] on mat-icon "assignment" at bounding box center [119, 178] width 10 height 10
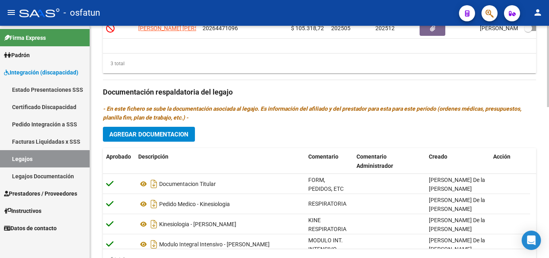
scroll to position [430, 0]
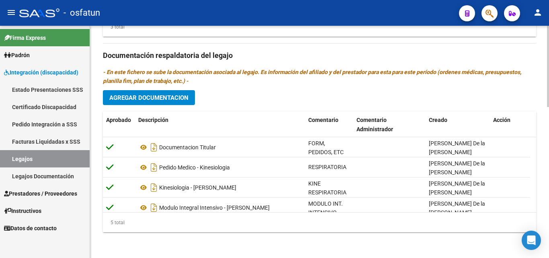
click at [173, 96] on span "Agregar Documentacion" at bounding box center [148, 97] width 79 height 7
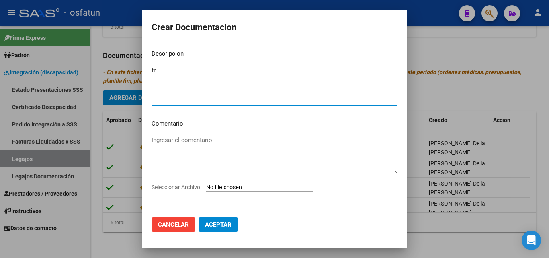
type textarea "t"
type textarea "TRANSPORTE"
click at [187, 133] on mat-dialog-content "Descripcion TRANSPORTE Ingresar el descripcion Comentario Ingresar el comentari…" at bounding box center [274, 127] width 265 height 168
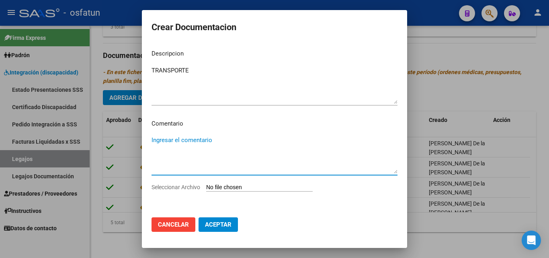
click at [186, 137] on textarea "Ingresar el comentario" at bounding box center [275, 154] width 246 height 38
type textarea "PRESUPUESTO MODIFICADO"
click at [246, 189] on input "Seleccionar Archivo" at bounding box center [259, 188] width 107 height 8
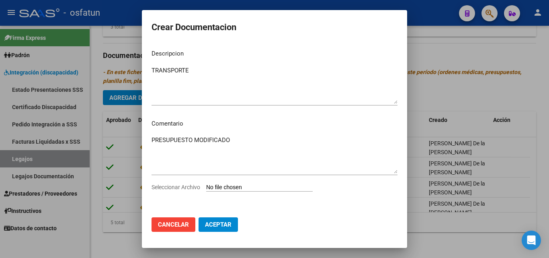
type input "C:\fakepath\[PERSON_NAME] nuevo.pdf"
click at [215, 223] on span "Aceptar" at bounding box center [218, 224] width 27 height 7
